Goal: Communication & Community: Ask a question

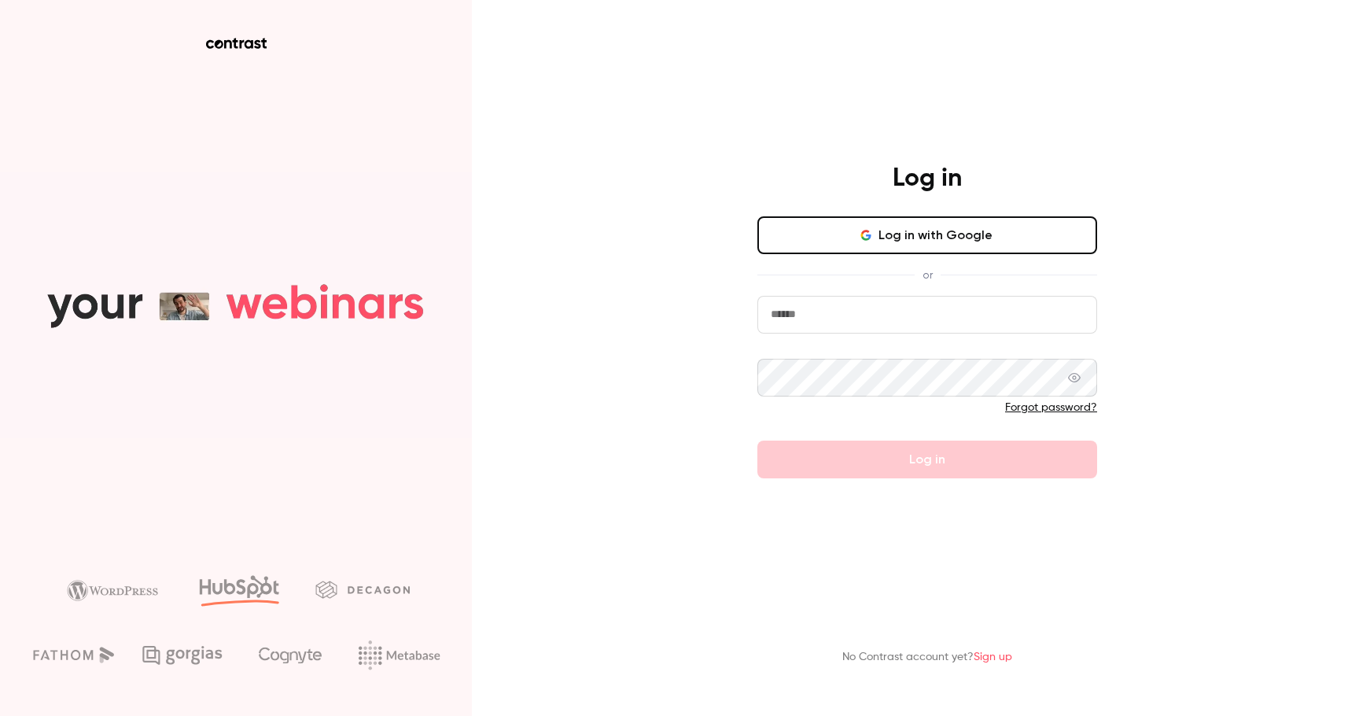
click at [834, 234] on button "Log in with Google" at bounding box center [928, 235] width 340 height 38
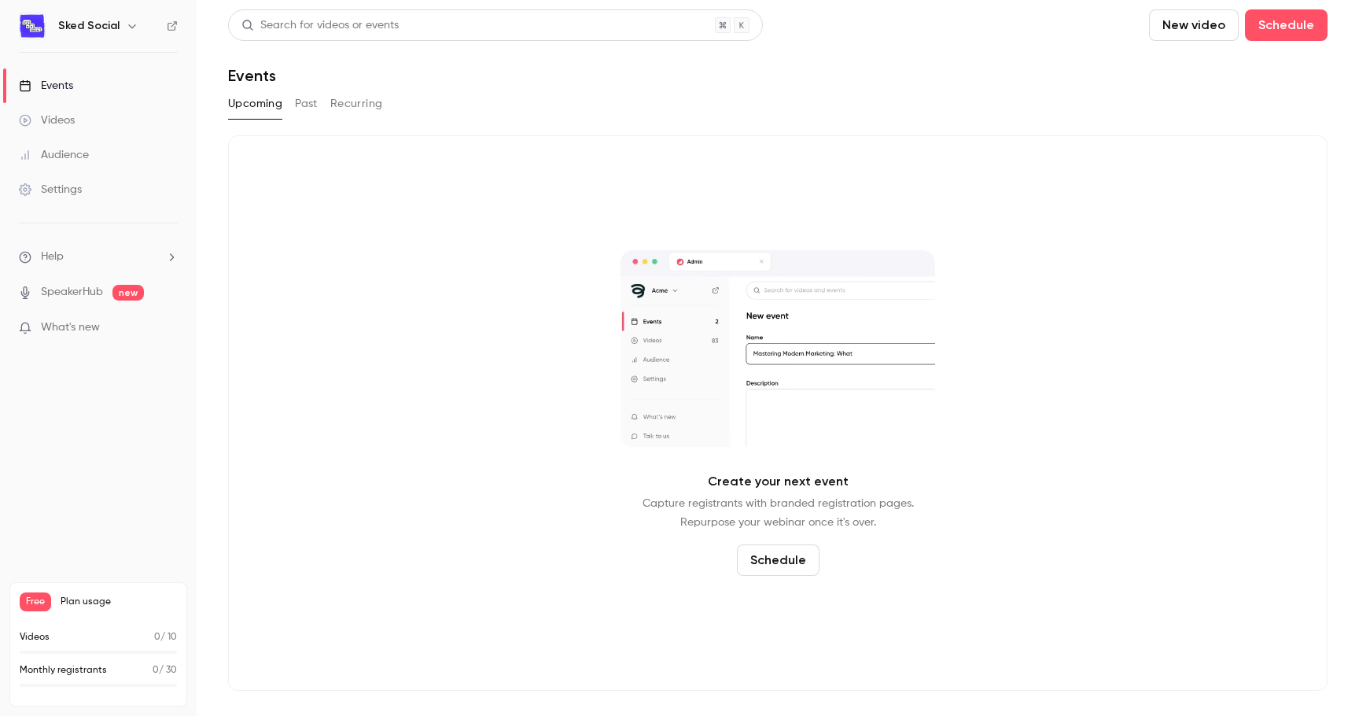
click at [69, 182] on div "Settings" at bounding box center [50, 190] width 63 height 16
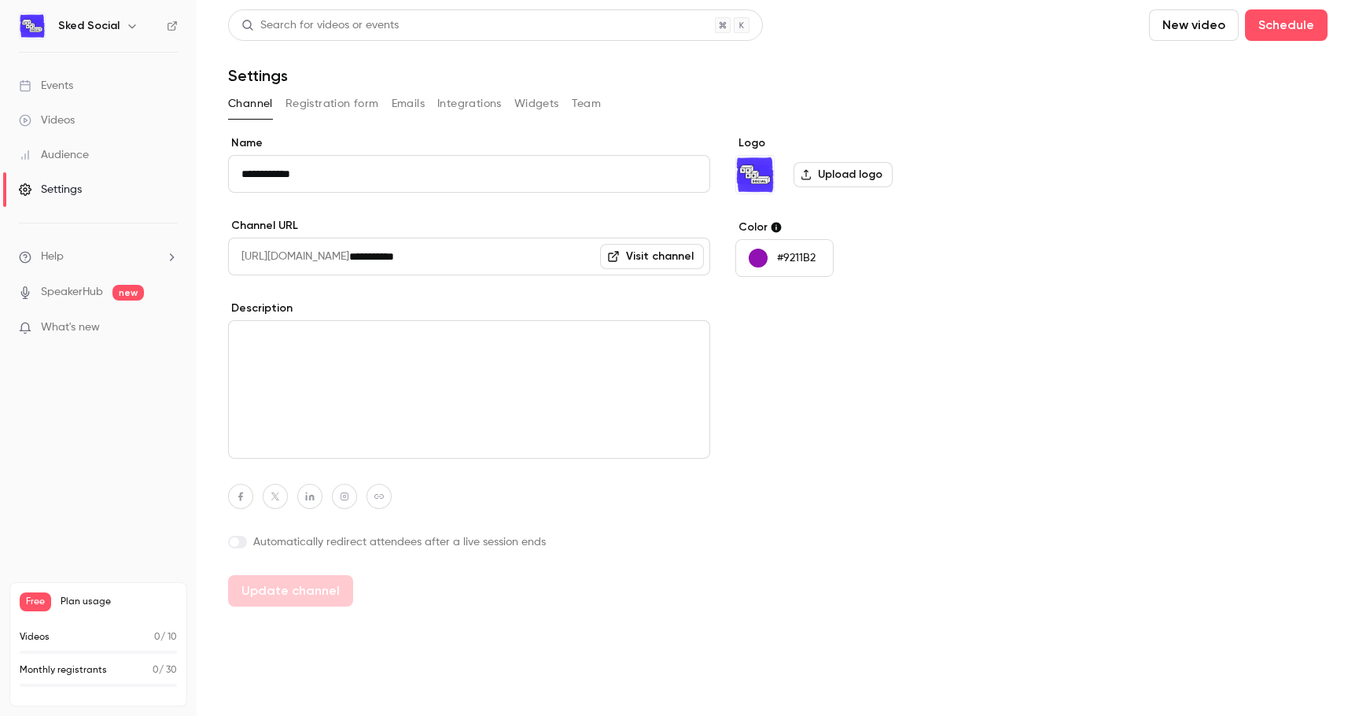
click at [116, 31] on h6 "Sked Social" at bounding box center [88, 26] width 61 height 16
click at [134, 23] on icon "button" at bounding box center [132, 26] width 13 height 13
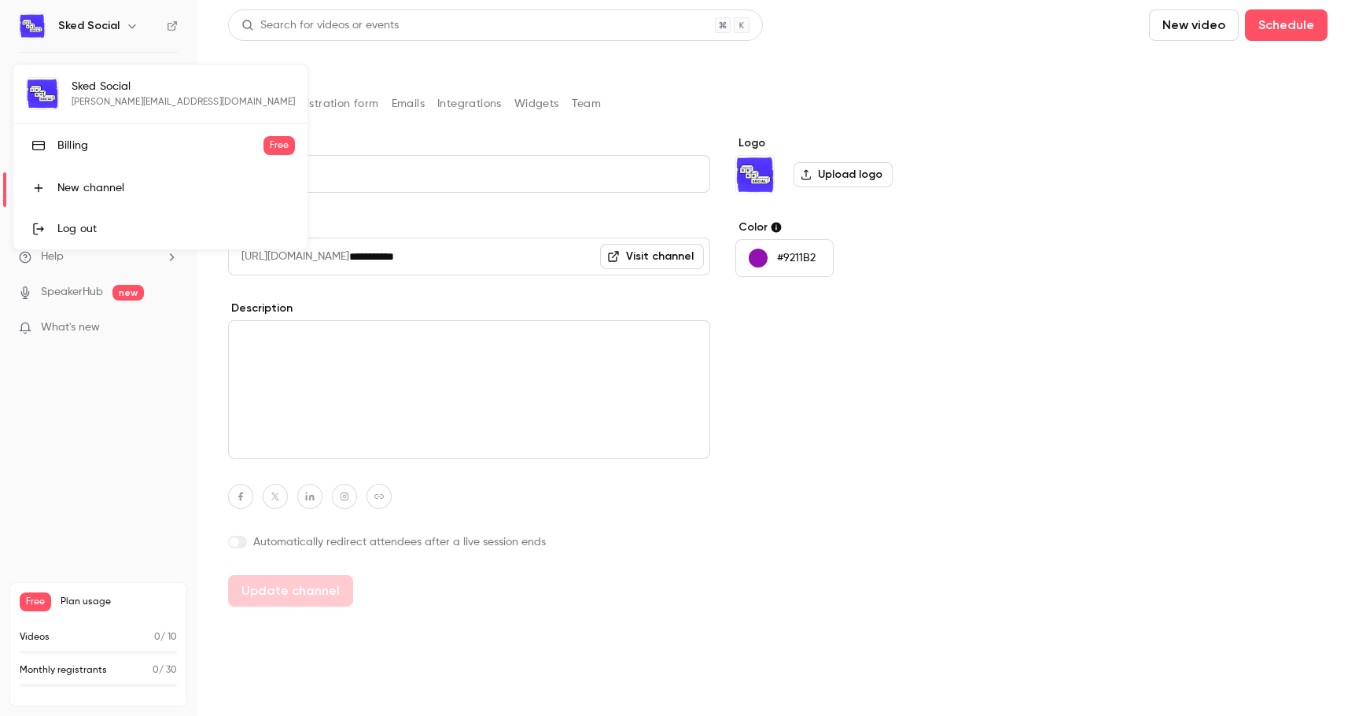
click at [963, 251] on div at bounding box center [679, 358] width 1359 height 716
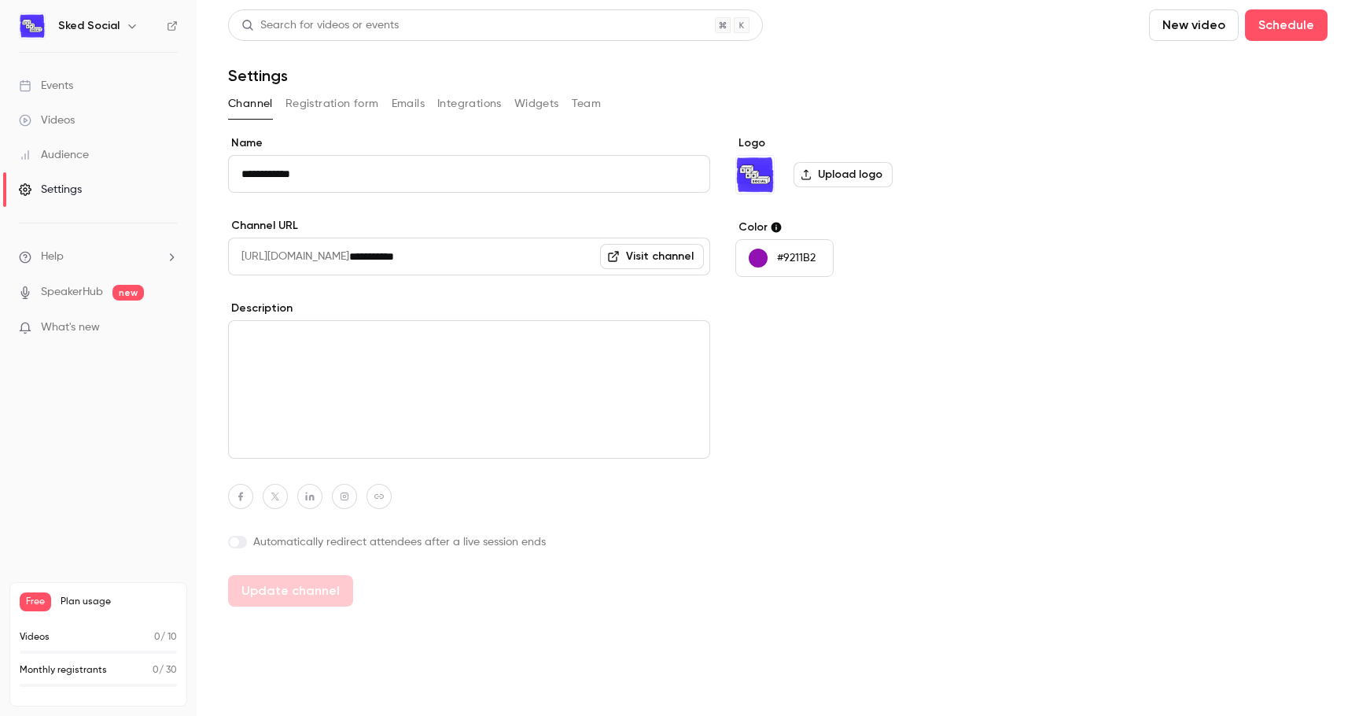
click at [108, 157] on link "Audience" at bounding box center [98, 155] width 197 height 35
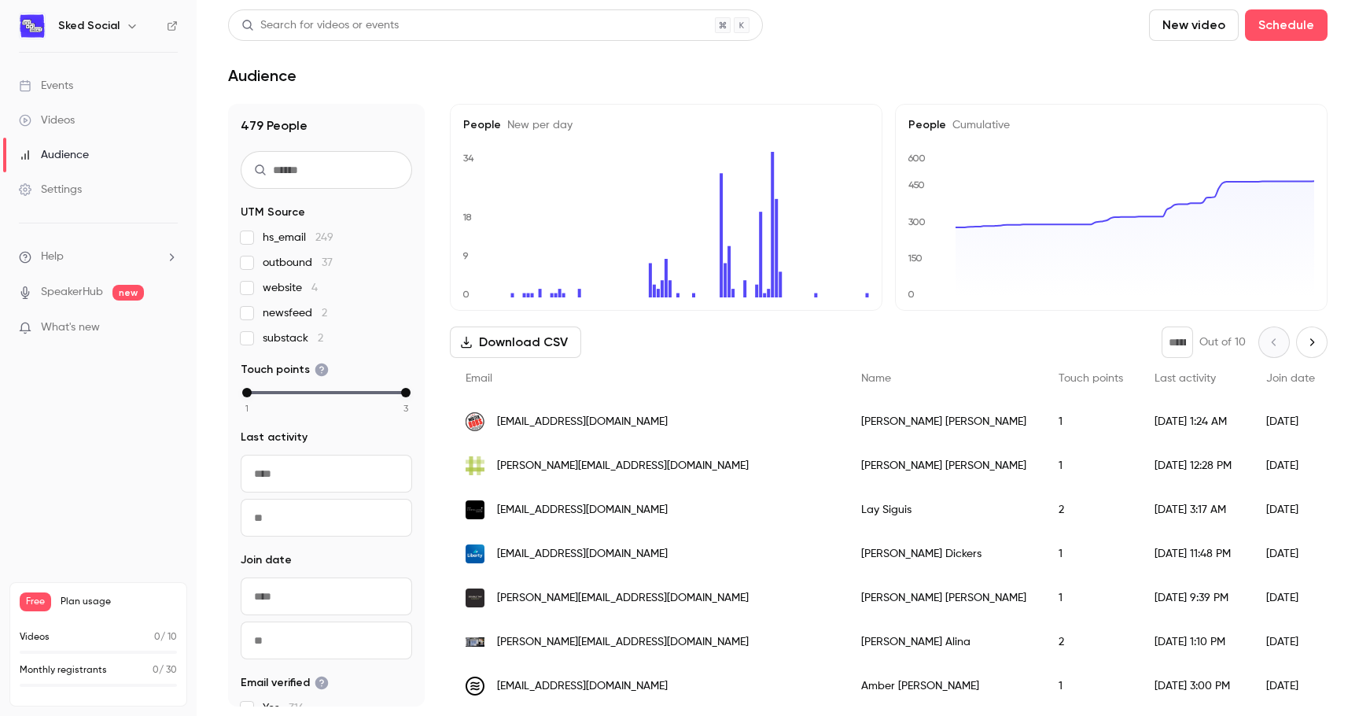
click at [107, 142] on link "Audience" at bounding box center [98, 155] width 197 height 35
click at [127, 38] on div "Sked Social" at bounding box center [98, 26] width 159 height 27
click at [127, 30] on icon "button" at bounding box center [132, 26] width 13 height 13
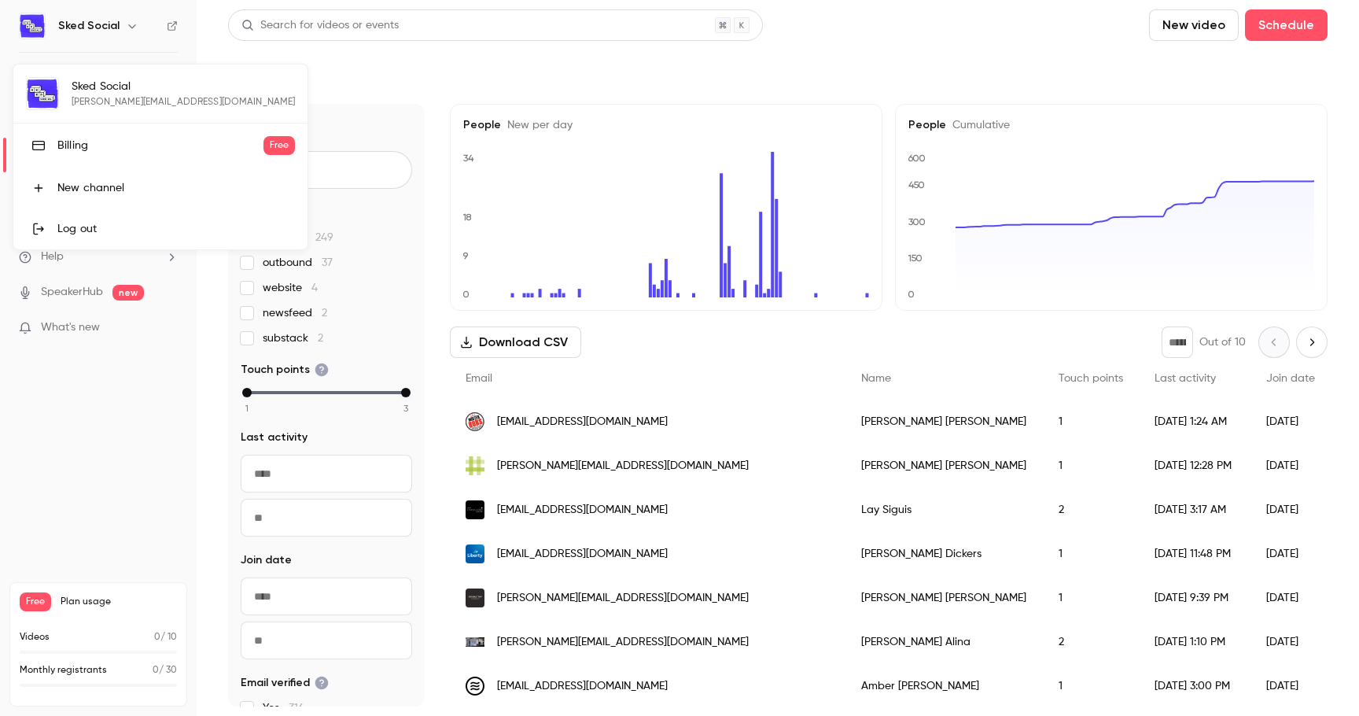
click at [110, 403] on div at bounding box center [679, 358] width 1359 height 716
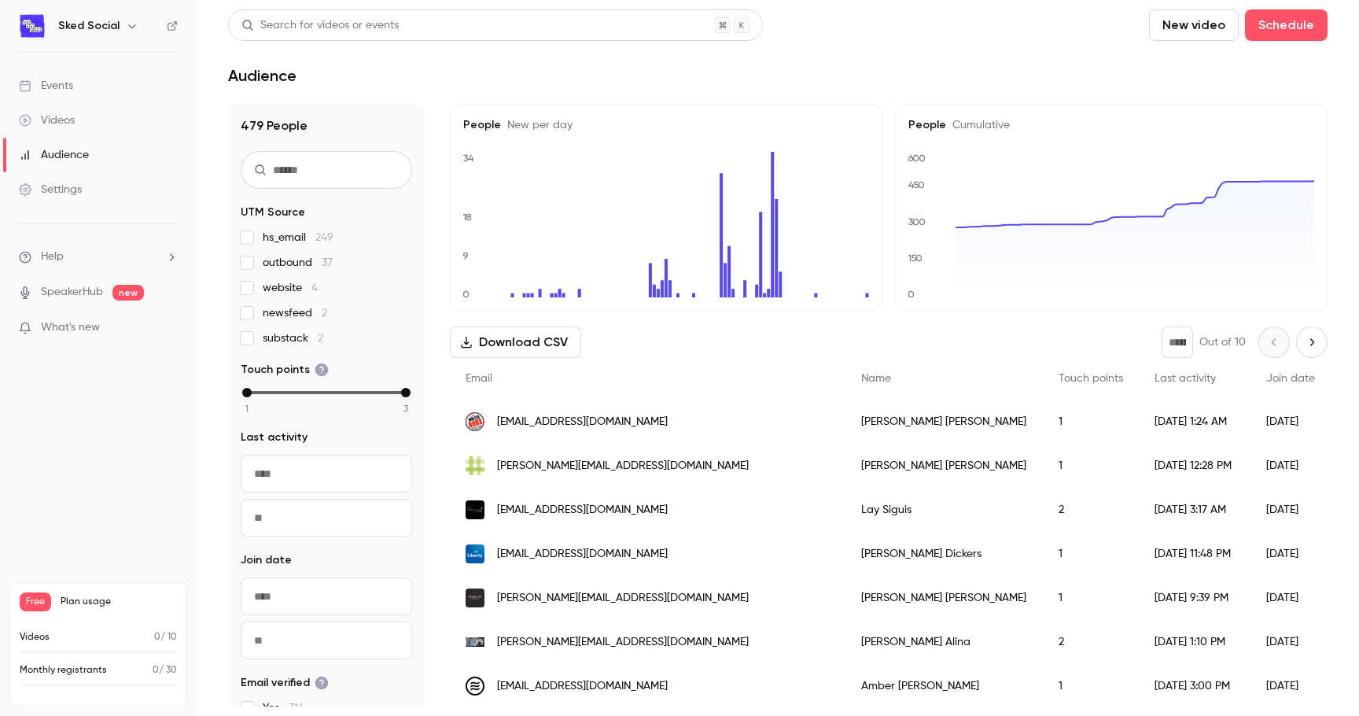
click at [86, 168] on link "Audience" at bounding box center [98, 155] width 197 height 35
click at [81, 183] on div "Settings" at bounding box center [50, 190] width 63 height 16
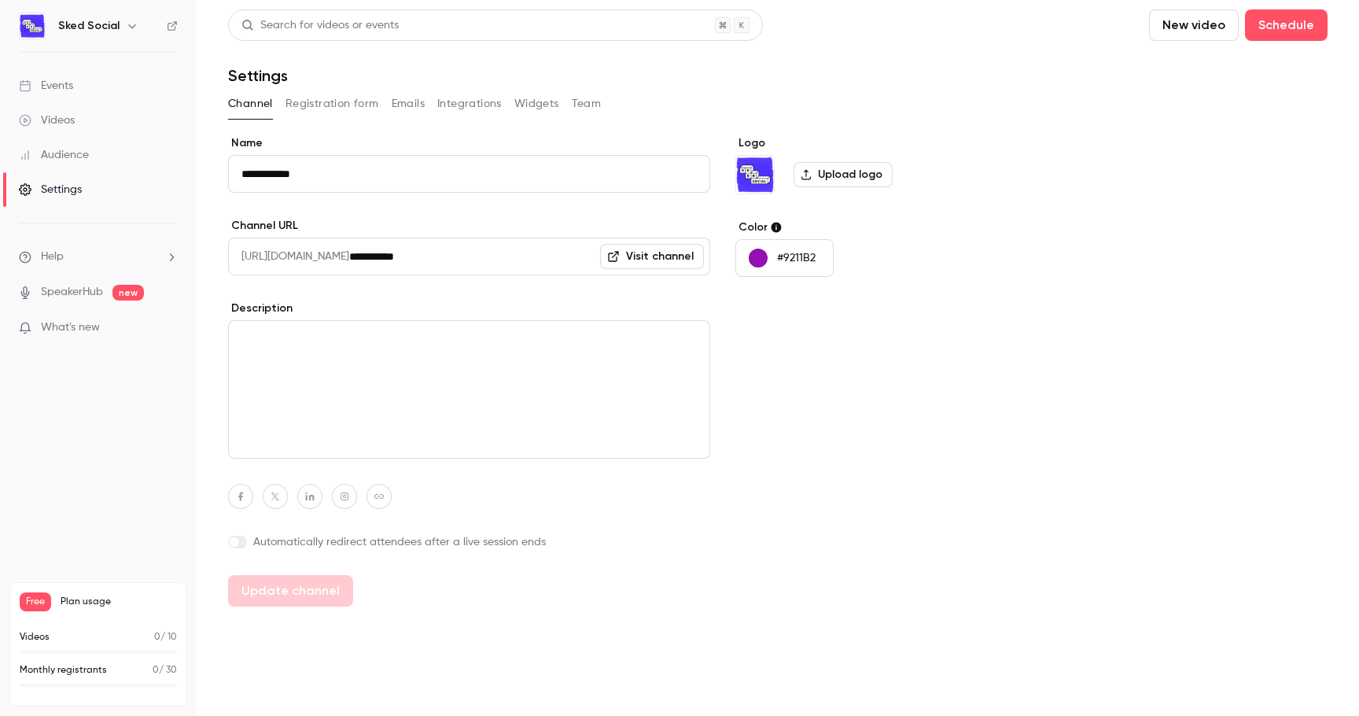
click at [126, 26] on icon "button" at bounding box center [132, 26] width 13 height 13
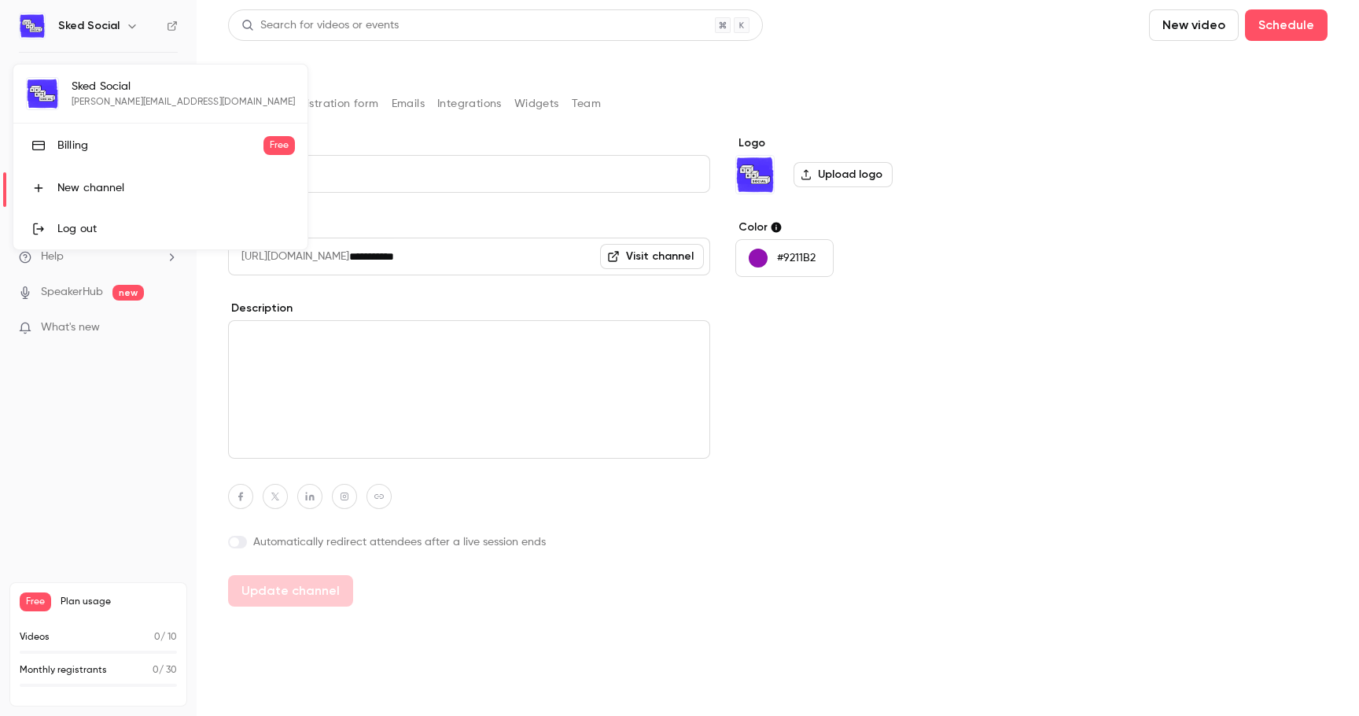
click at [172, 24] on div at bounding box center [679, 358] width 1359 height 716
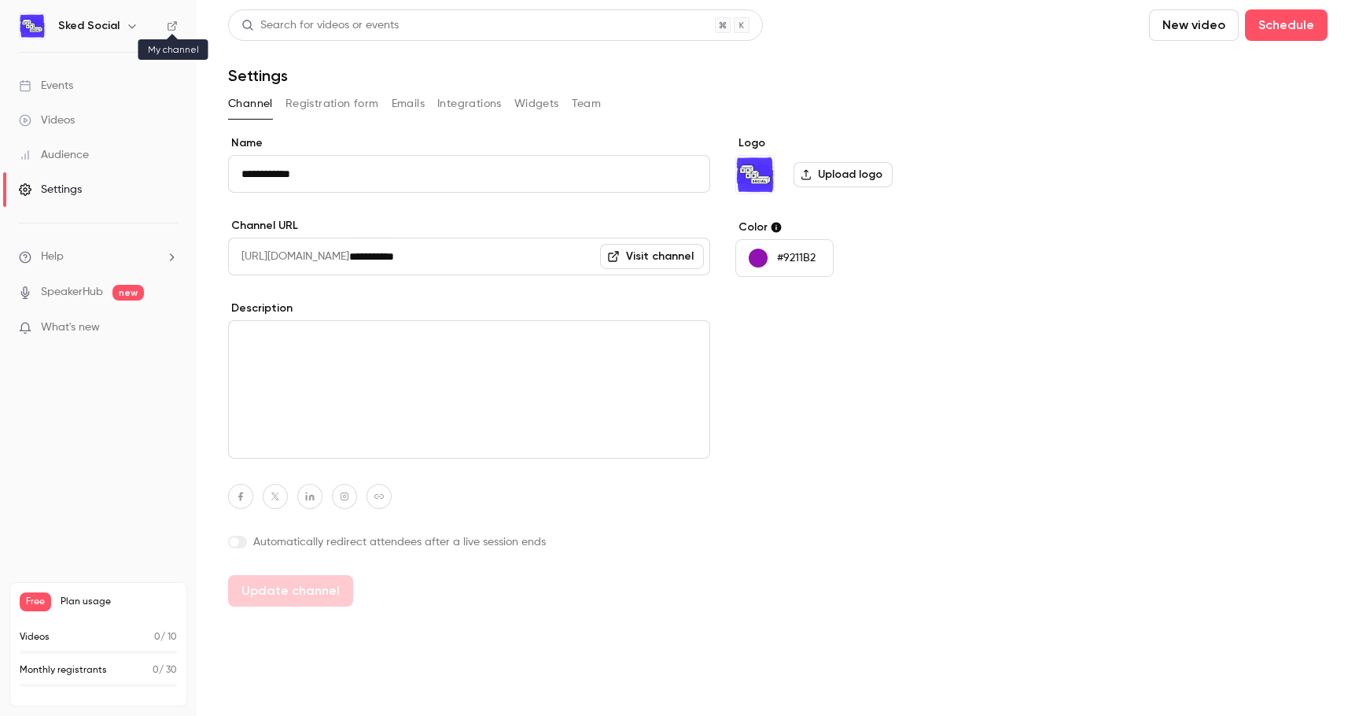
click at [172, 24] on icon at bounding box center [172, 25] width 11 height 11
click at [81, 251] on li "Help" at bounding box center [98, 257] width 159 height 17
click at [239, 243] on link "Talk to [GEOGRAPHIC_DATA]" at bounding box center [290, 240] width 172 height 42
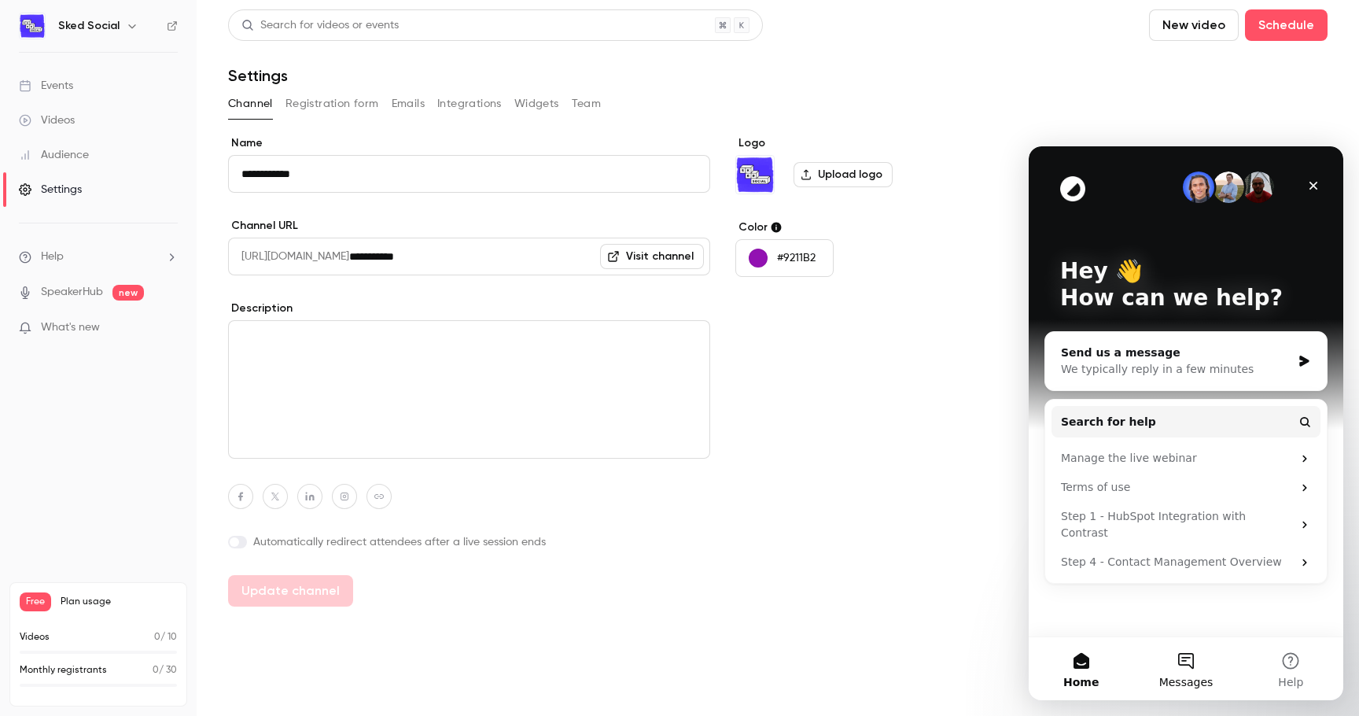
click at [1188, 664] on button "Messages" at bounding box center [1186, 668] width 105 height 63
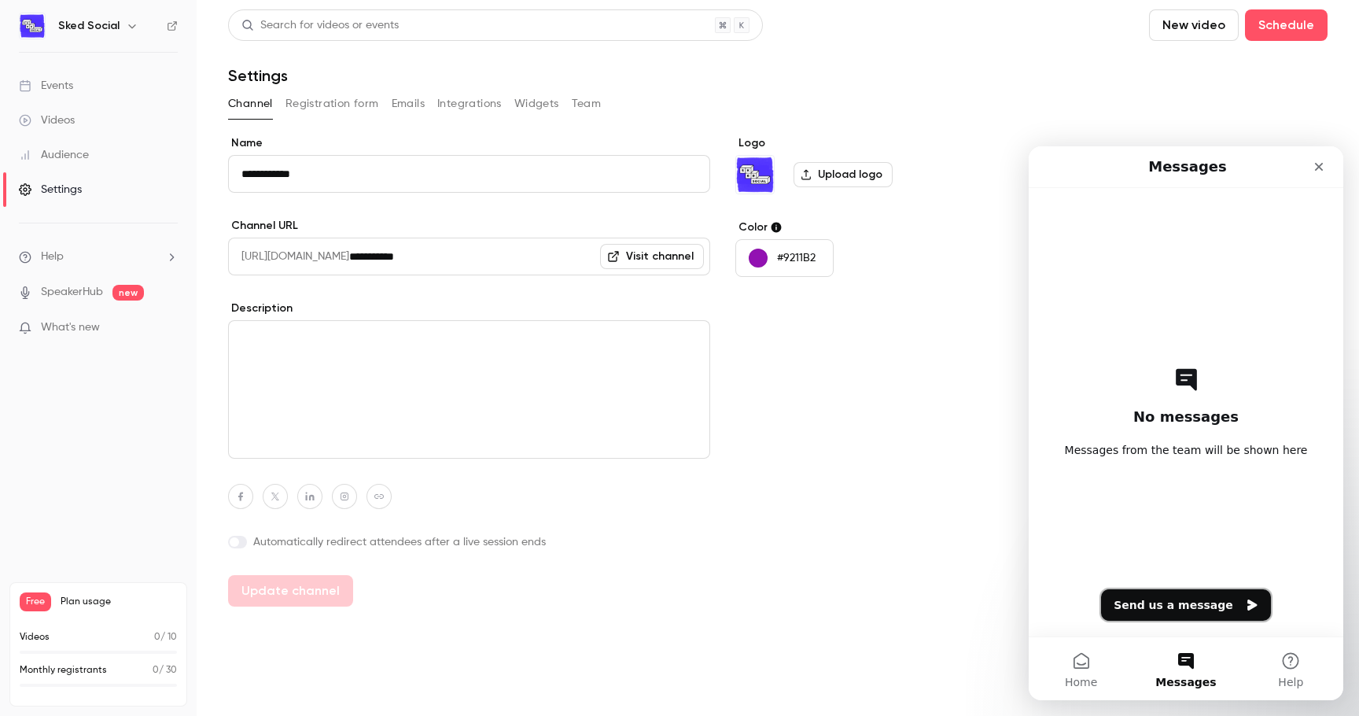
click at [1178, 615] on button "Send us a message" at bounding box center [1186, 604] width 170 height 31
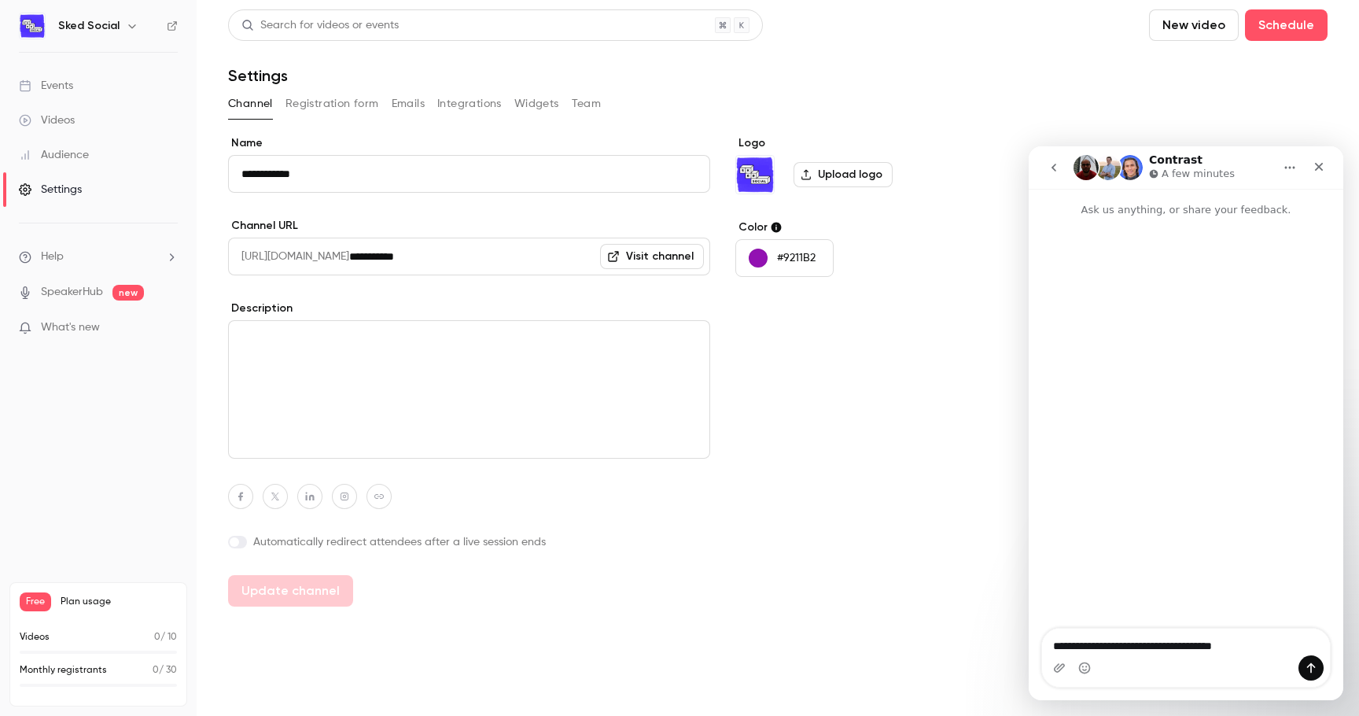
type textarea "**********"
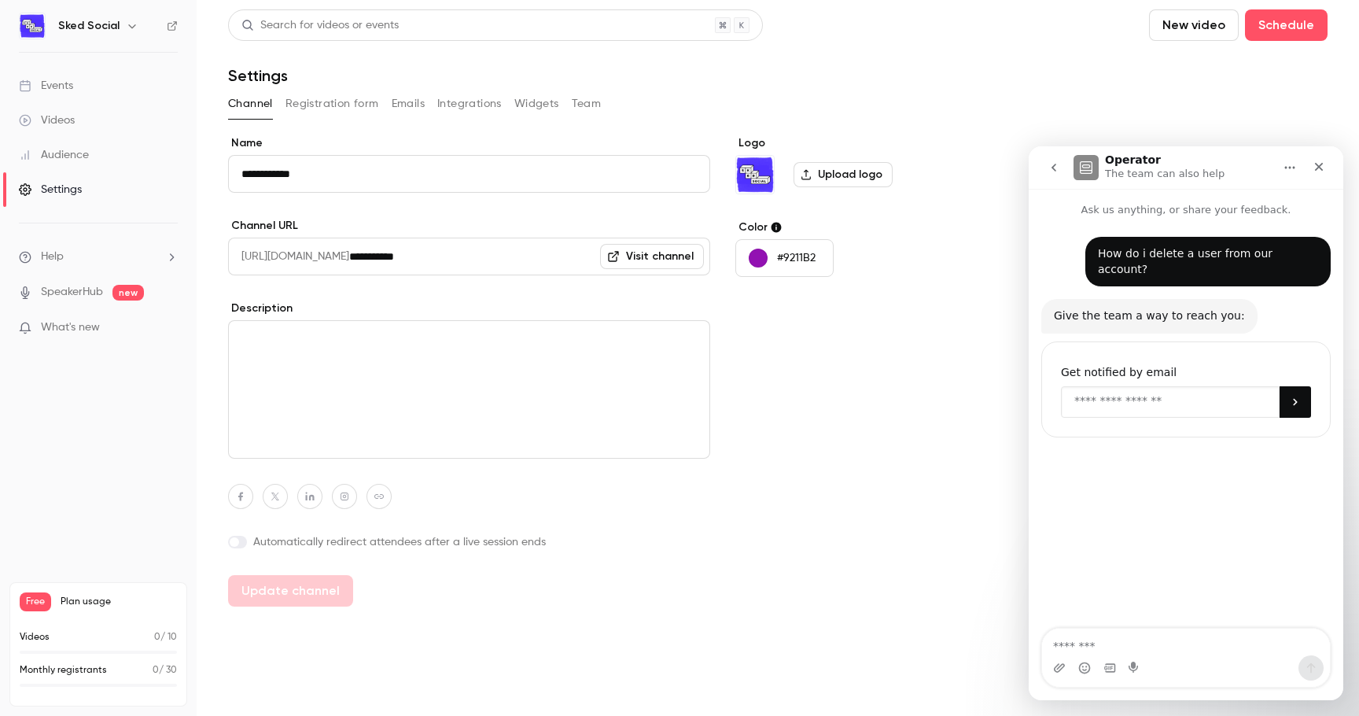
click at [1113, 392] on input "Enter your email" at bounding box center [1170, 401] width 219 height 31
type input "**********"
click at [37, 598] on span "Free" at bounding box center [35, 601] width 31 height 19
click at [581, 99] on button "Team" at bounding box center [587, 103] width 30 height 25
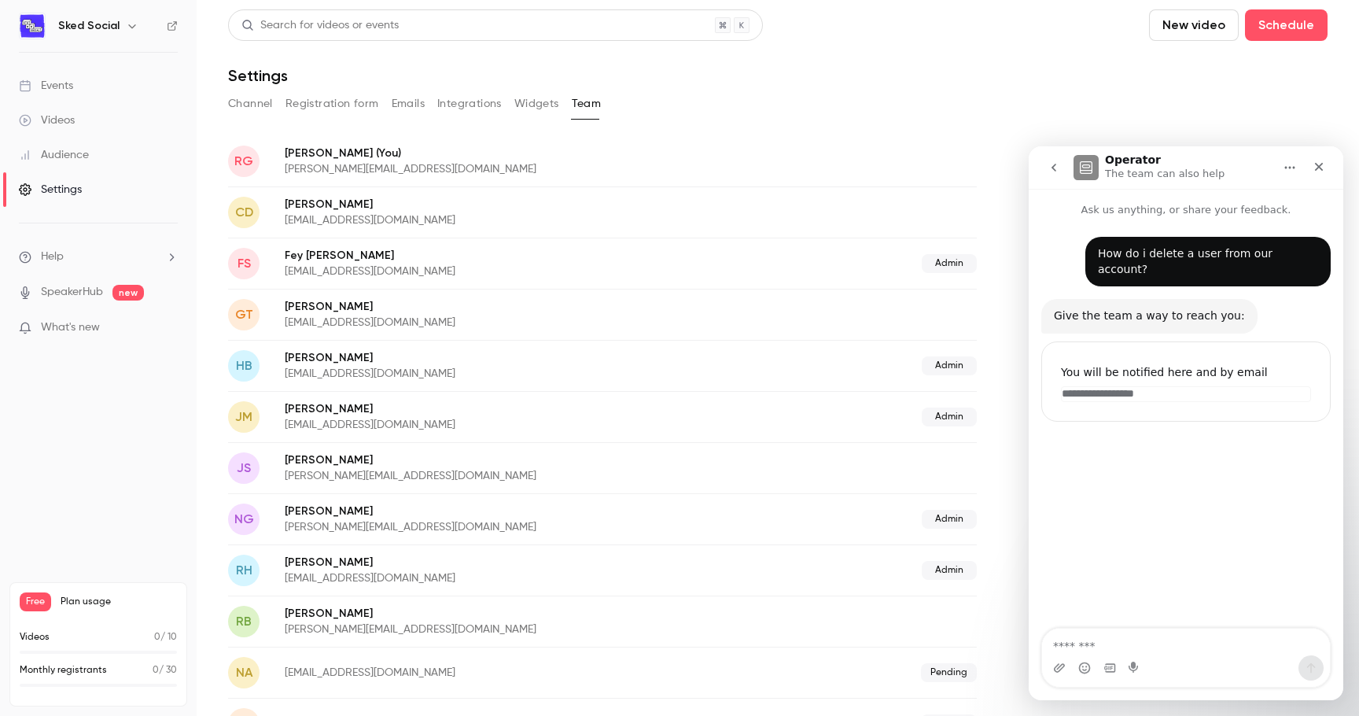
click at [771, 374] on div "Admin" at bounding box center [833, 365] width 289 height 19
click at [653, 311] on p "[PERSON_NAME]" at bounding box center [501, 307] width 432 height 16
click at [570, 188] on div "CD [PERSON_NAME] [EMAIL_ADDRESS][DOMAIN_NAME]" at bounding box center [602, 211] width 749 height 51
click at [523, 382] on div "HB [PERSON_NAME] [PERSON_NAME][EMAIL_ADDRESS][DOMAIN_NAME] Admin" at bounding box center [602, 365] width 749 height 51
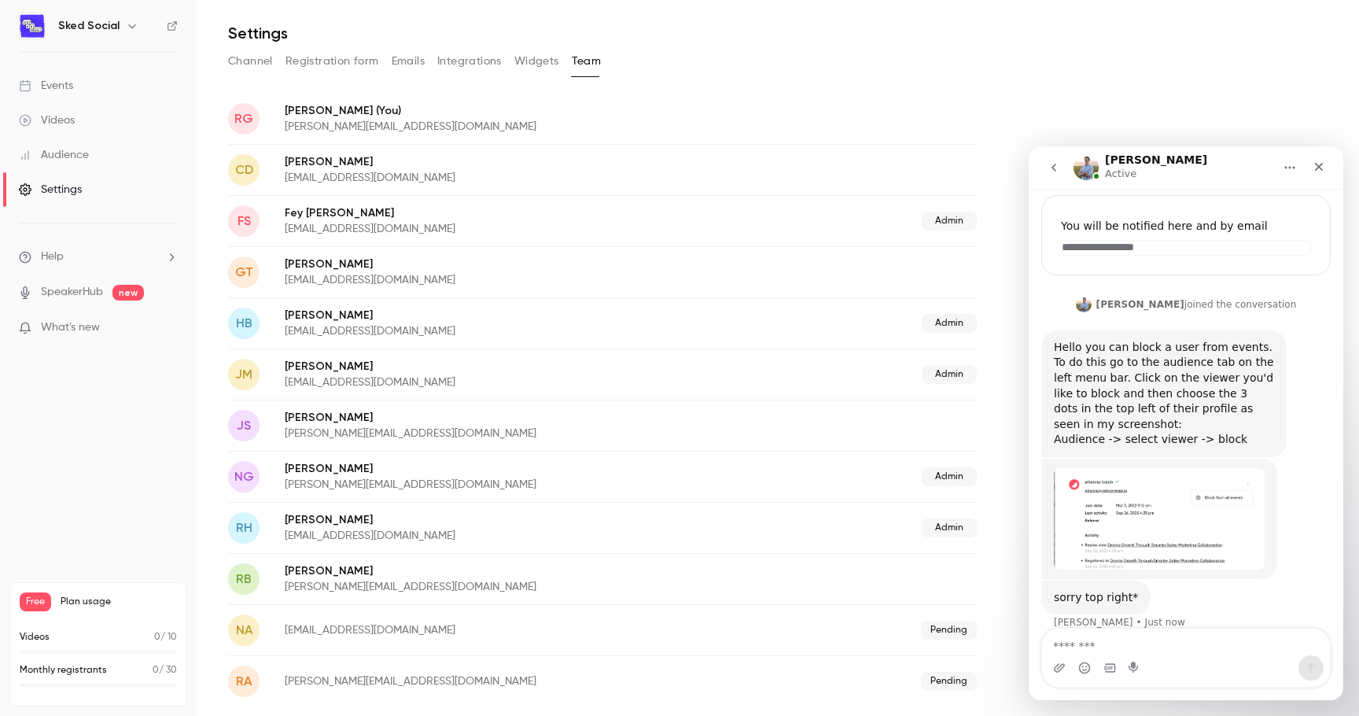
scroll to position [149, 0]
click at [1114, 675] on div "Intercom messenger" at bounding box center [1110, 667] width 13 height 25
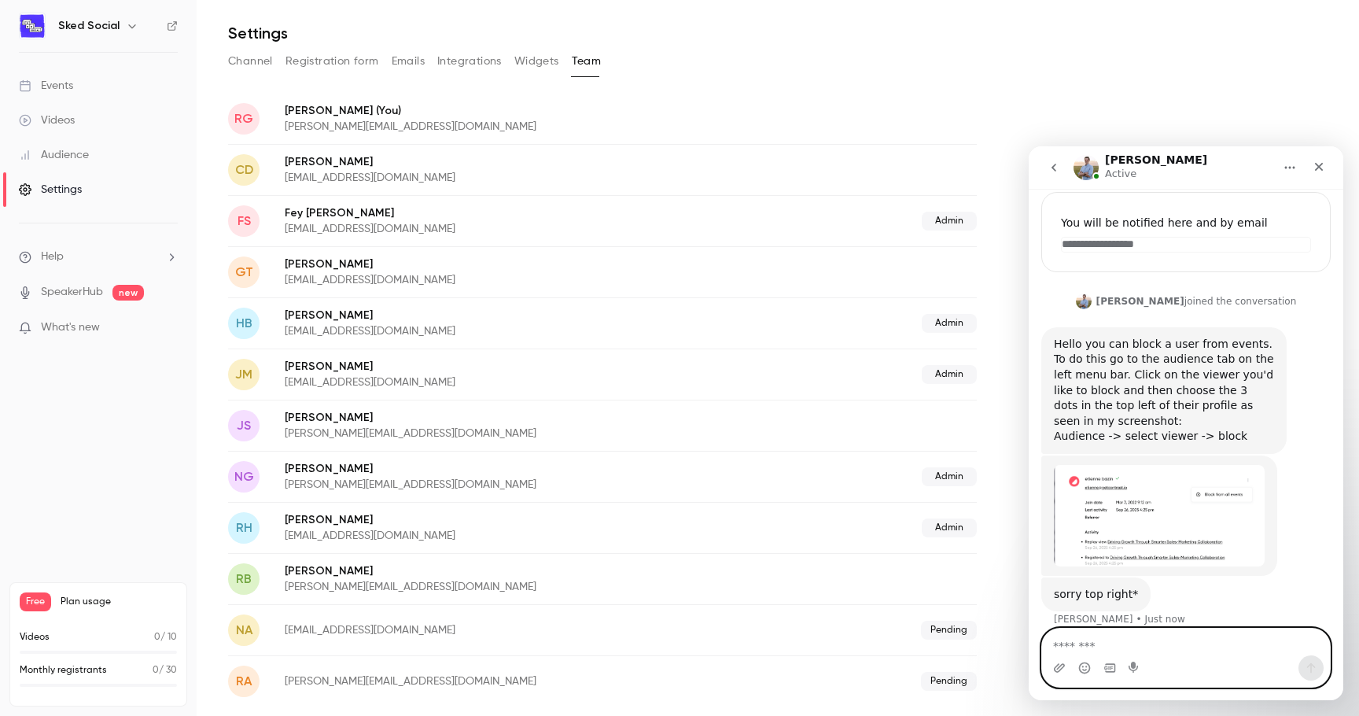
click at [1111, 644] on textarea "Message…" at bounding box center [1186, 642] width 288 height 27
type textarea "**********"
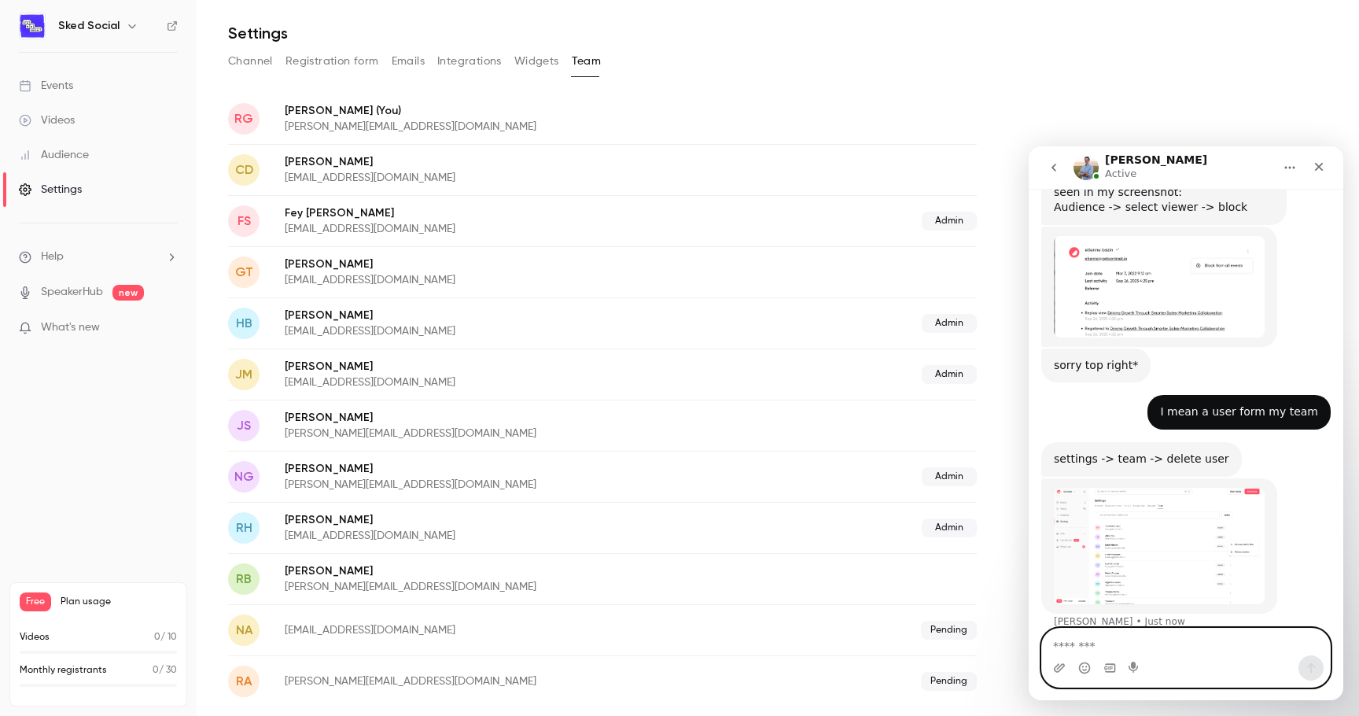
scroll to position [382, 0]
